Goal: Book appointment/travel/reservation

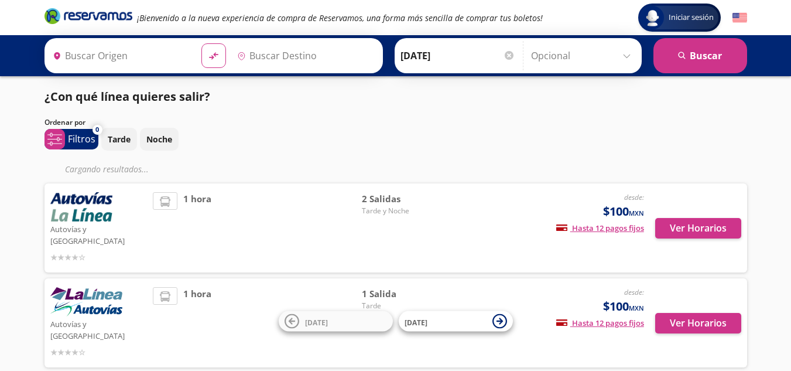
type input "[GEOGRAPHIC_DATA], [GEOGRAPHIC_DATA]"
type input "Pátzcuaro, [GEOGRAPHIC_DATA]"
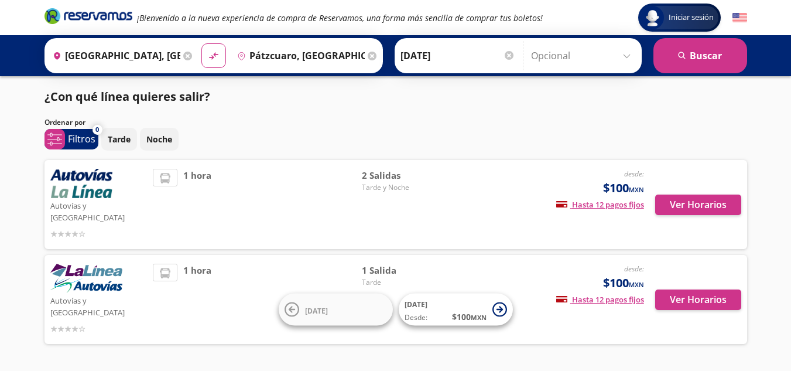
click at [165, 221] on div "1 hora" at bounding box center [257, 204] width 209 height 71
click at [154, 214] on div "1 hora" at bounding box center [257, 204] width 209 height 71
click at [701, 195] on button "Ver Horarios" at bounding box center [699, 205] width 86 height 21
click at [675, 289] on button "Ver Horarios" at bounding box center [699, 299] width 86 height 21
